Goal: Find specific page/section: Find specific page/section

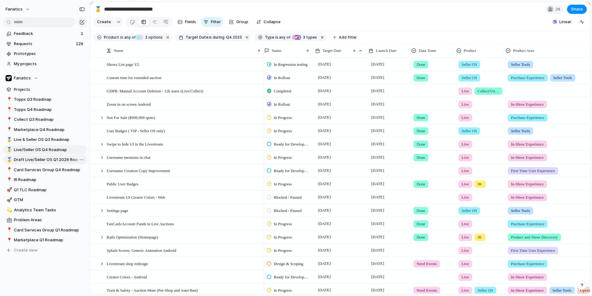
scroll to position [0, 2]
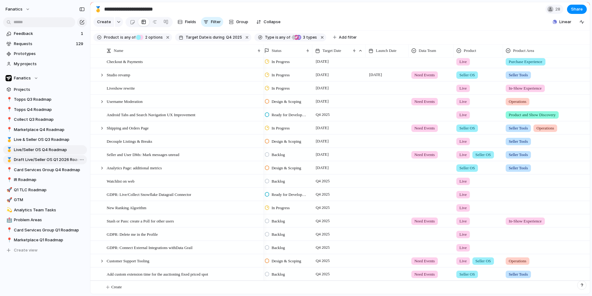
click at [36, 161] on span "Draft Live/Seller OS Q1 2026 Roadmap" at bounding box center [49, 159] width 71 height 6
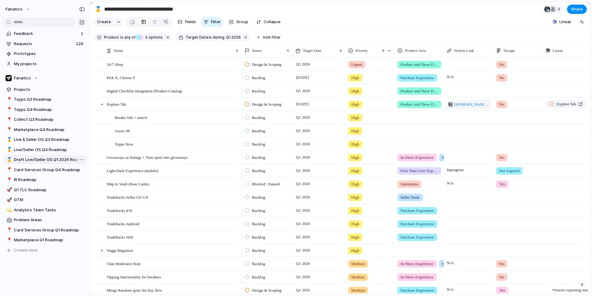
type input "**********"
